Goal: Task Accomplishment & Management: Manage account settings

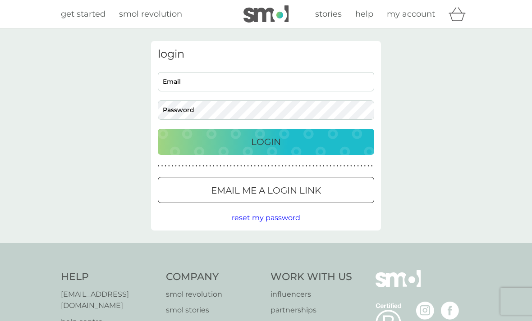
click at [201, 90] on input "Email" at bounding box center [266, 81] width 216 height 19
type input "julier_60@yahoo.co.uk"
click at [266, 141] on button "Login" at bounding box center [266, 142] width 216 height 26
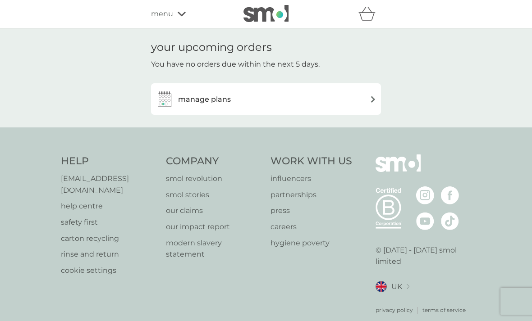
click at [370, 99] on img at bounding box center [373, 99] width 7 height 7
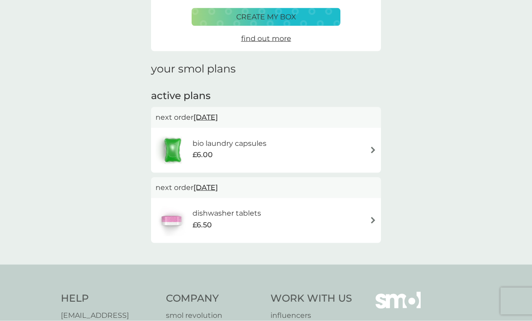
scroll to position [73, 0]
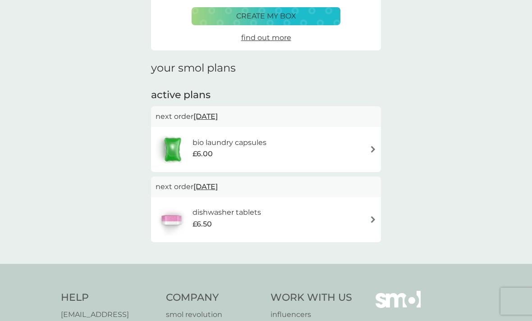
click at [369, 227] on div "dishwasher tablets £6.50" at bounding box center [265, 220] width 221 height 32
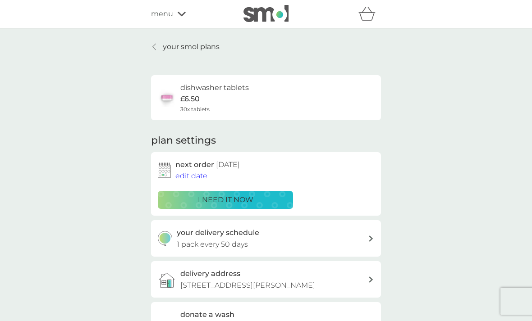
click at [239, 196] on p "i need it now" at bounding box center [225, 200] width 55 height 12
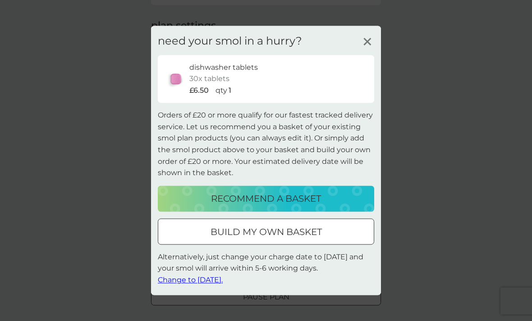
scroll to position [118, 0]
click at [202, 85] on p "30x tablets" at bounding box center [209, 79] width 40 height 12
click at [204, 285] on span "Change to [DATE]." at bounding box center [190, 280] width 65 height 9
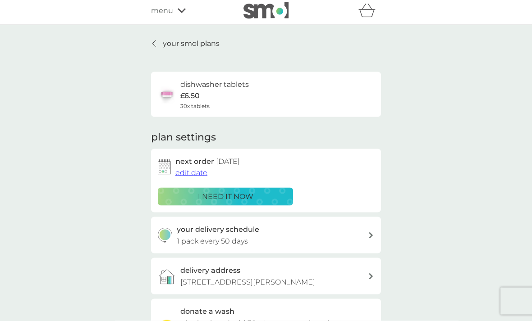
scroll to position [0, 0]
